Goal: Find specific page/section: Find specific page/section

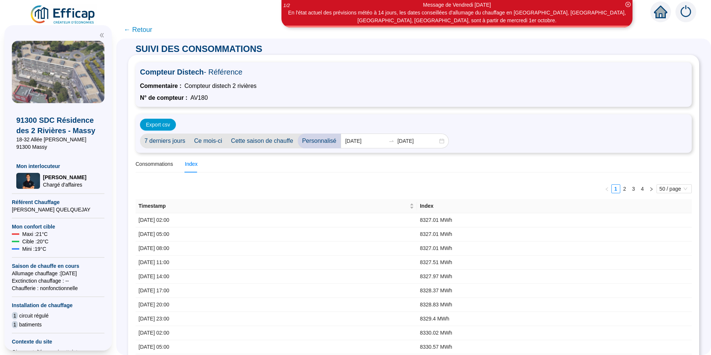
click at [137, 27] on span "← Retour" at bounding box center [138, 29] width 29 height 10
